Goal: Find specific page/section: Find specific page/section

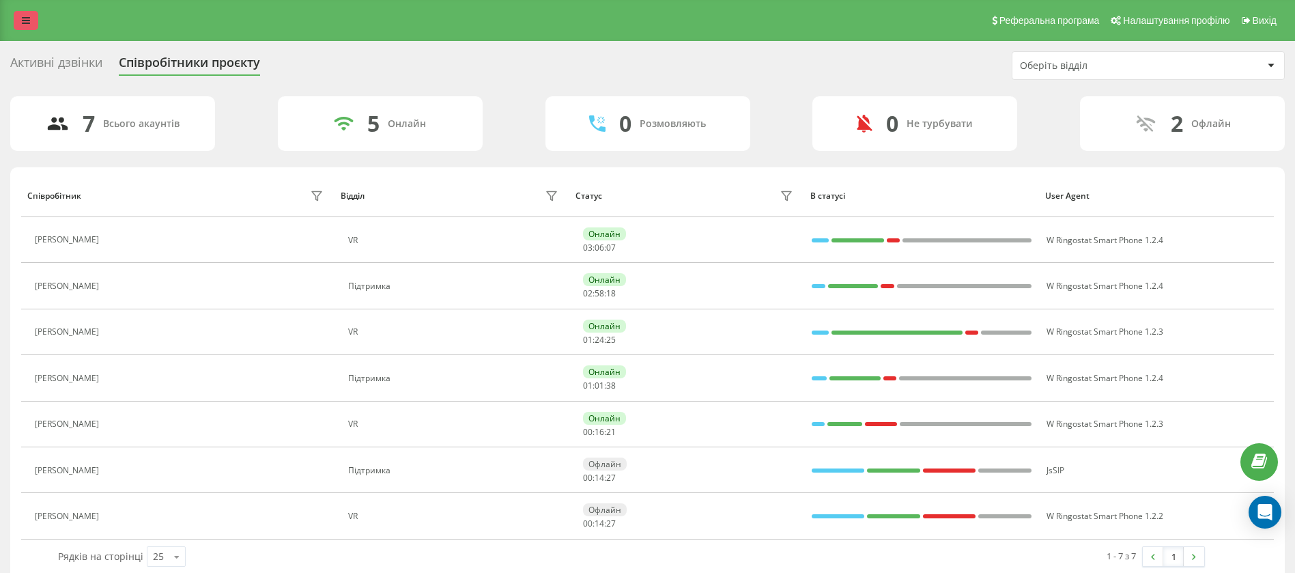
click at [21, 19] on link at bounding box center [26, 20] width 25 height 19
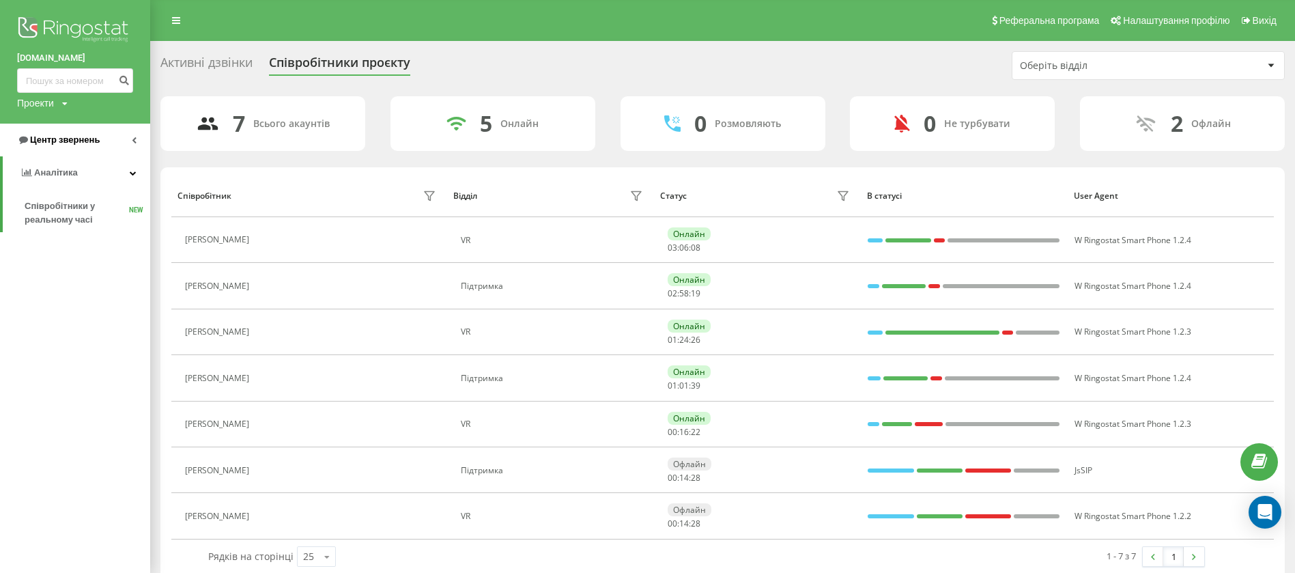
click at [88, 139] on span "Центр звернень" at bounding box center [65, 139] width 70 height 10
click at [81, 234] on span "Звіт про пропущені необроблені дзвінки" at bounding box center [84, 229] width 119 height 27
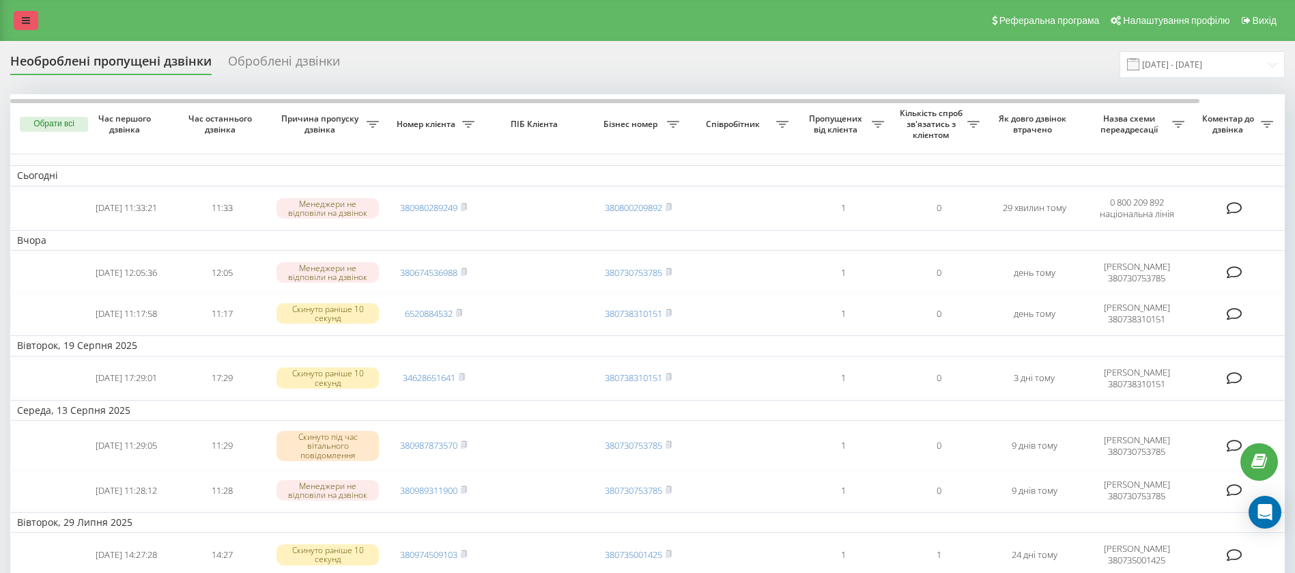
click at [20, 18] on link at bounding box center [26, 20] width 25 height 19
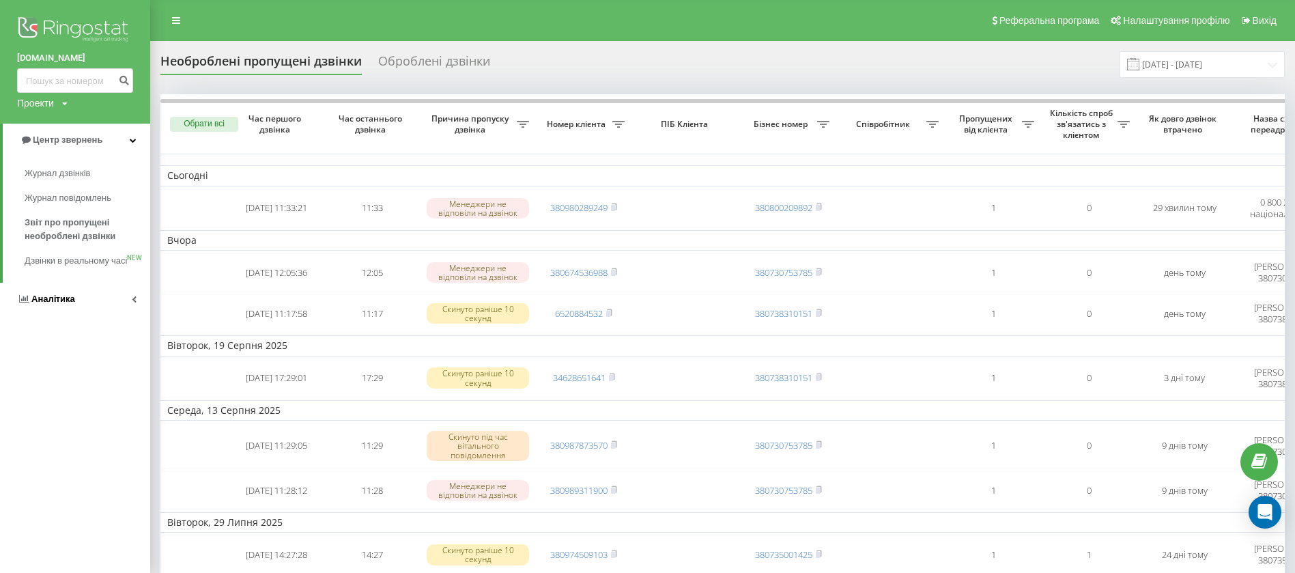
click at [63, 306] on span "Аналiтика" at bounding box center [46, 299] width 58 height 14
click at [51, 228] on link "Співробітники у реальному часі NEW" at bounding box center [88, 213] width 126 height 38
